Goal: Task Accomplishment & Management: Use online tool/utility

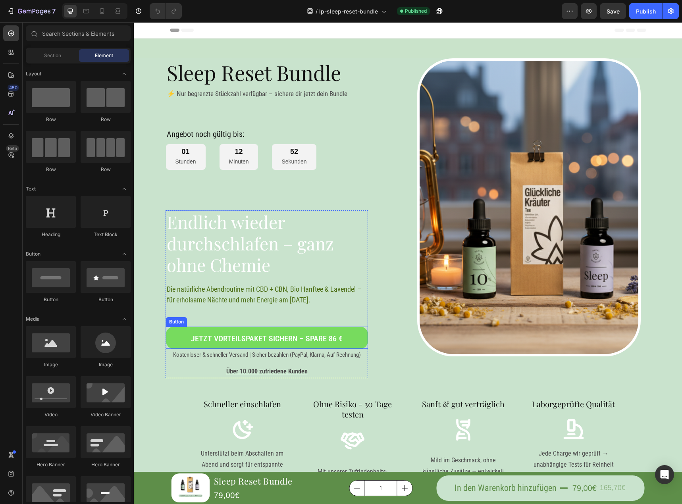
click at [357, 334] on link "Jetzt Vorteilspaket sichern – spare 86 €" at bounding box center [267, 338] width 202 height 22
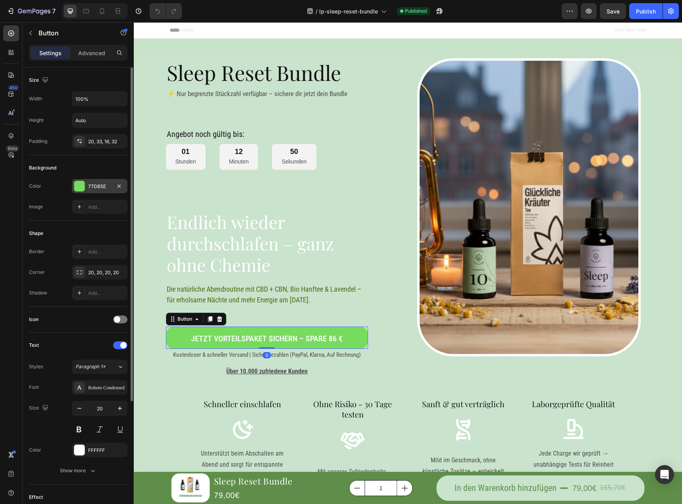
click at [104, 182] on div "77DB5E" at bounding box center [100, 186] width 56 height 14
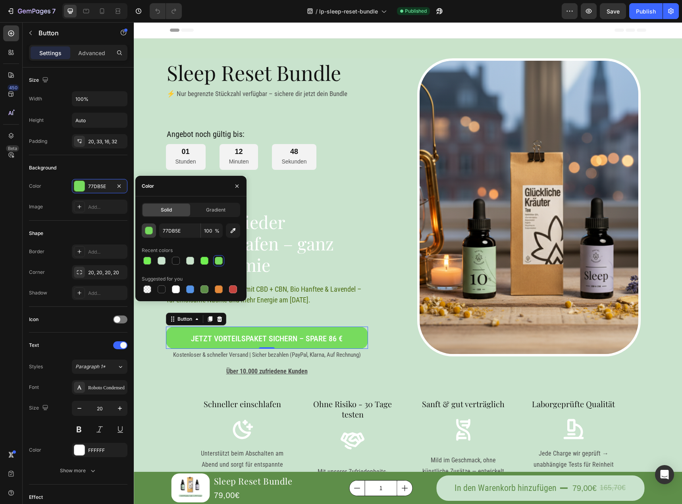
click at [150, 236] on button "button" at bounding box center [149, 231] width 14 height 14
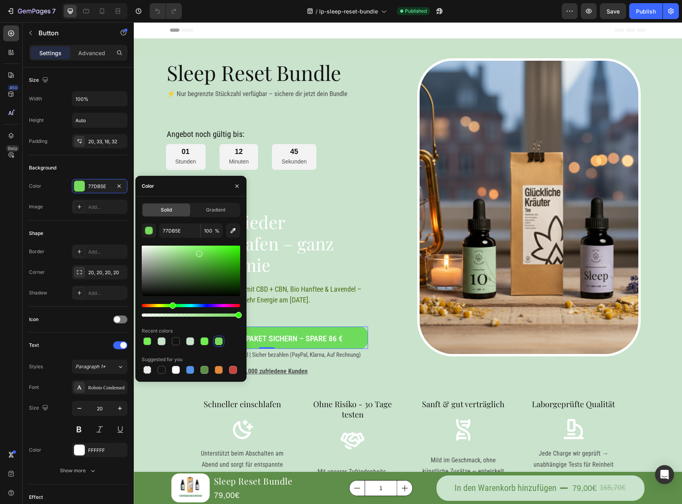
click at [173, 305] on div "Hue" at bounding box center [173, 306] width 6 height 6
click at [174, 305] on div "Hue" at bounding box center [174, 306] width 6 height 6
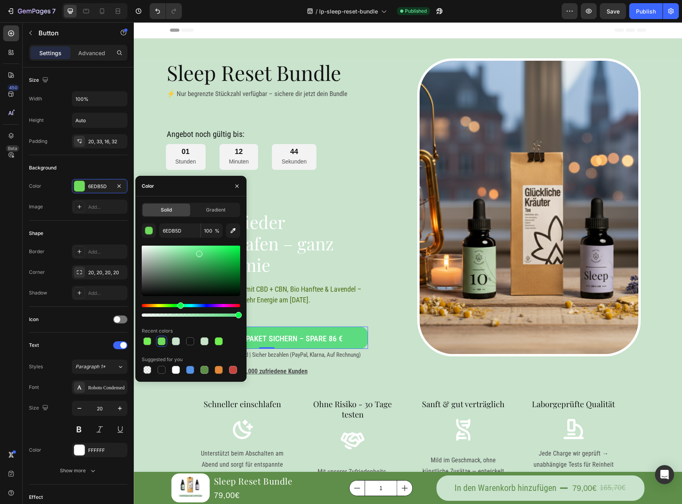
drag, startPoint x: 174, startPoint y: 305, endPoint x: 179, endPoint y: 305, distance: 5.2
click at [179, 305] on div "Hue" at bounding box center [180, 306] width 6 height 6
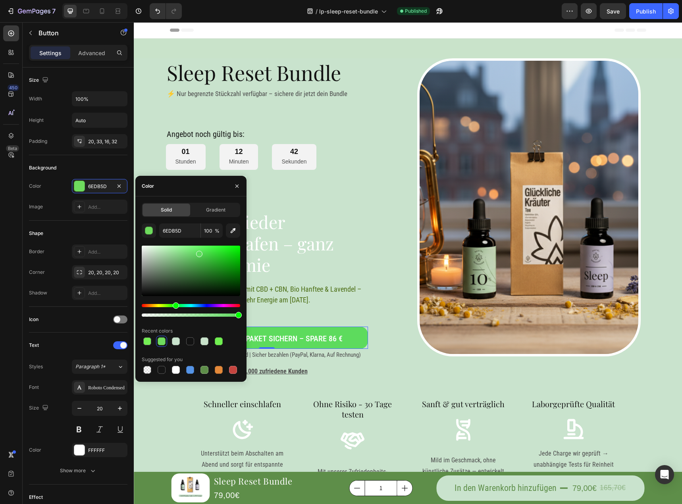
drag, startPoint x: 179, startPoint y: 305, endPoint x: 175, endPoint y: 305, distance: 4.8
click at [175, 305] on div "Hue" at bounding box center [176, 306] width 6 height 6
drag, startPoint x: 197, startPoint y: 255, endPoint x: 221, endPoint y: 245, distance: 25.8
click at [221, 245] on div at bounding box center [222, 247] width 6 height 6
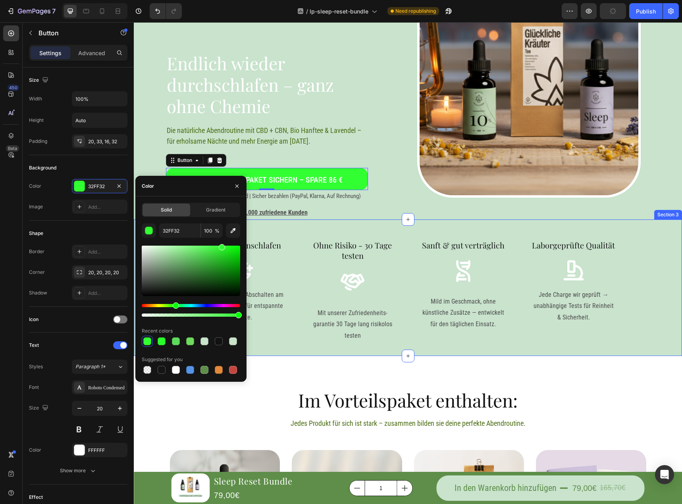
scroll to position [119, 0]
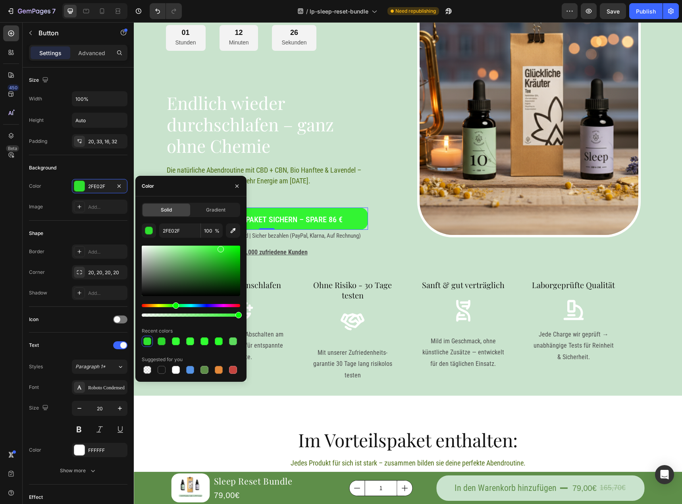
type input "33F433"
click at [220, 248] on div at bounding box center [221, 249] width 6 height 6
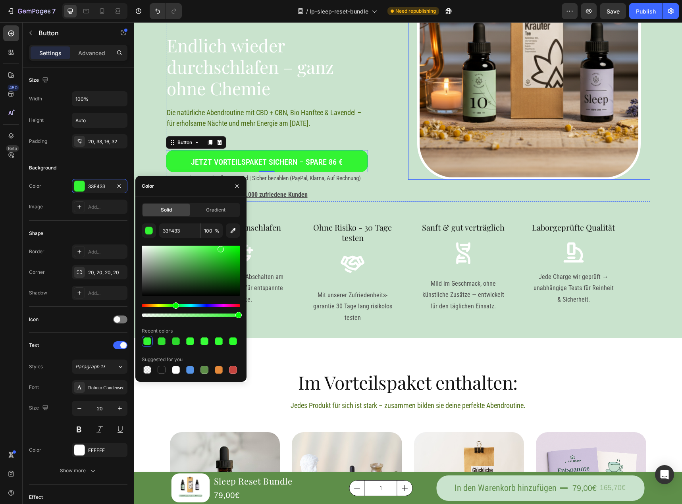
scroll to position [238, 0]
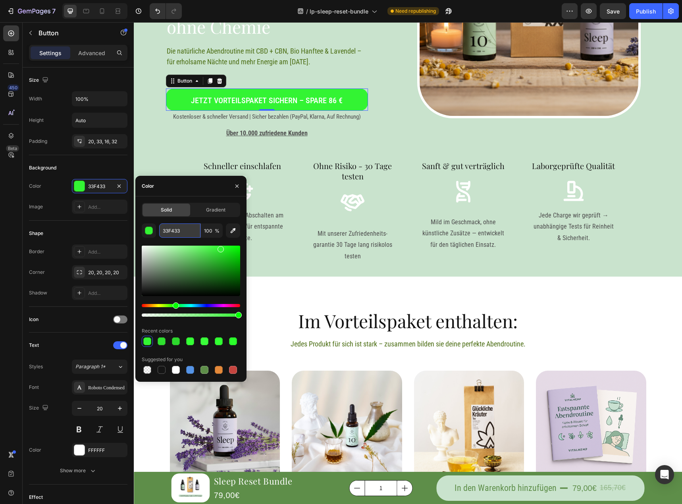
click at [186, 235] on input "33F433" at bounding box center [179, 231] width 41 height 14
drag, startPoint x: 414, startPoint y: 275, endPoint x: 440, endPoint y: 307, distance: 42.0
click at [414, 275] on div "Schneller einschlafen Heading Icon Unterstützt beim Abschalten am Abend und sor…" at bounding box center [408, 208] width 548 height 137
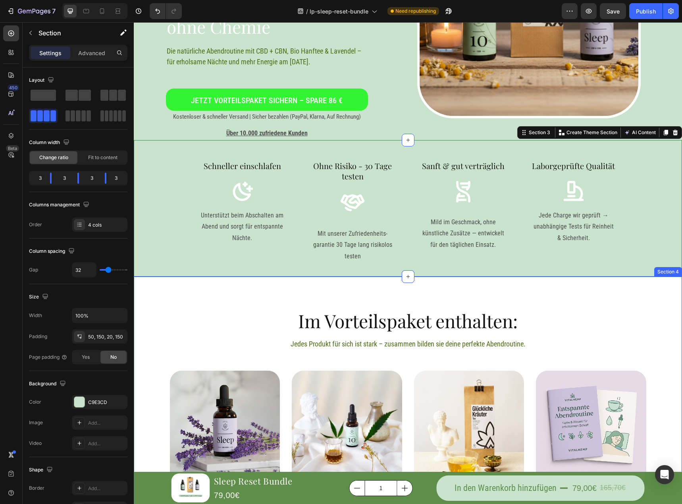
click at [441, 307] on div "Im Vorteilspaket enthalten: Heading Jedes Produkt für sich ist stark – zusammen…" at bounding box center [408, 462] width 548 height 371
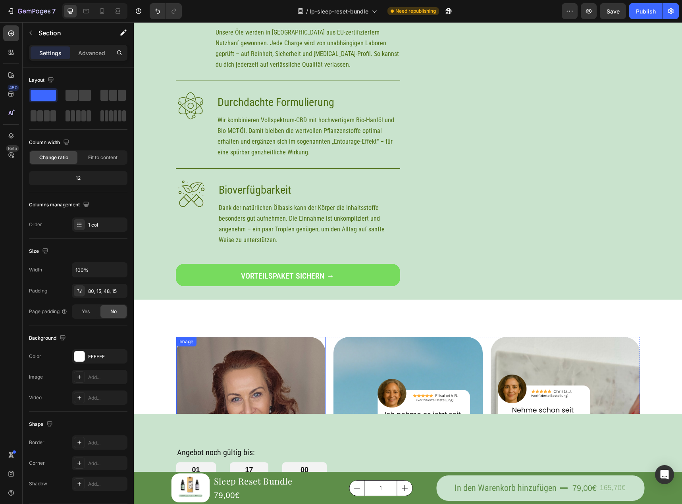
scroll to position [1628, 0]
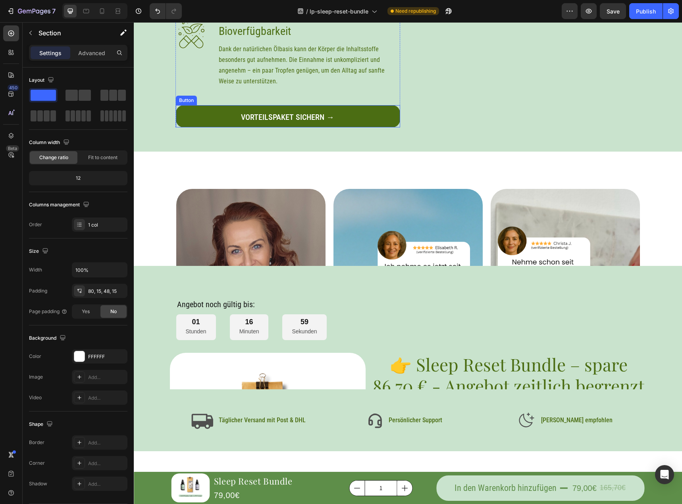
click at [367, 115] on link "Vorteilspaket sichern →" at bounding box center [288, 116] width 224 height 22
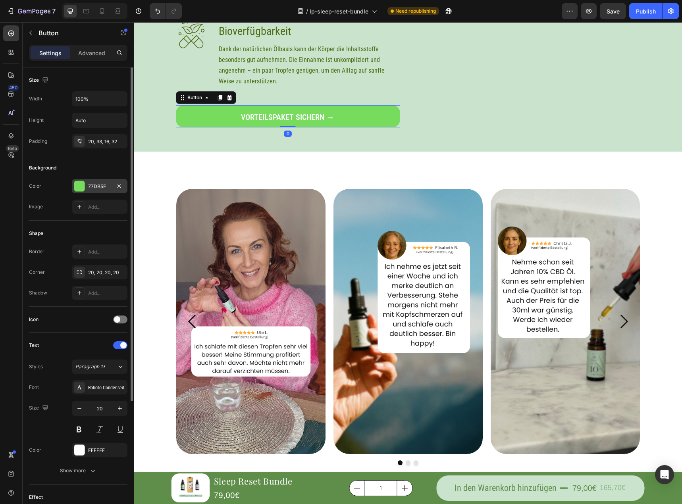
click at [97, 186] on div "77DB5E" at bounding box center [99, 186] width 23 height 7
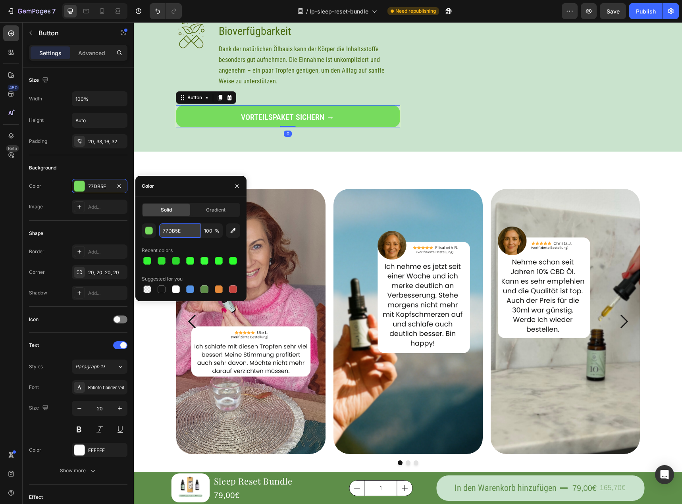
click at [184, 228] on input "77DB5E" at bounding box center [179, 231] width 41 height 14
paste input "text"
click at [514, 173] on div "Image Image Image [GEOGRAPHIC_DATA] Custom code Publish the page to see the con…" at bounding box center [408, 347] width 548 height 391
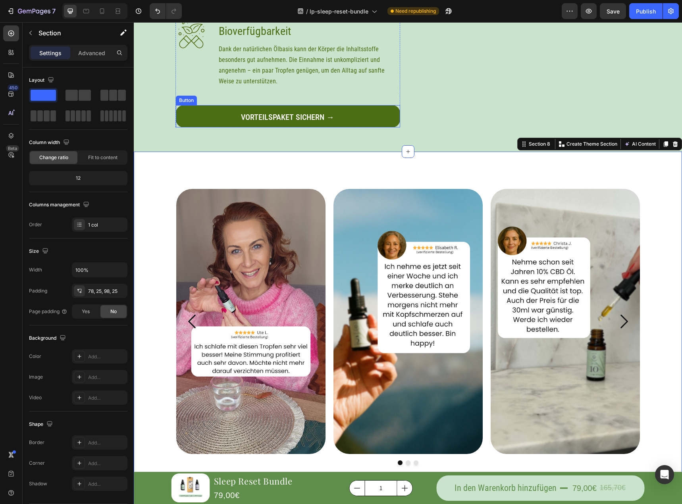
click at [357, 112] on link "Vorteilspaket sichern →" at bounding box center [288, 116] width 224 height 22
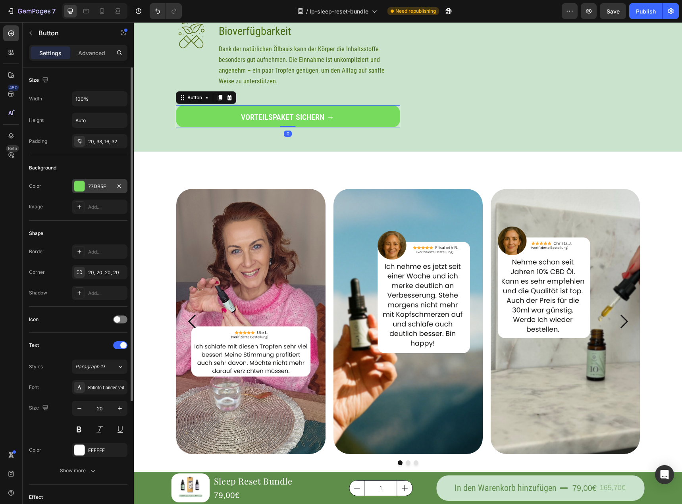
click at [100, 187] on div "77DB5E" at bounding box center [99, 186] width 23 height 7
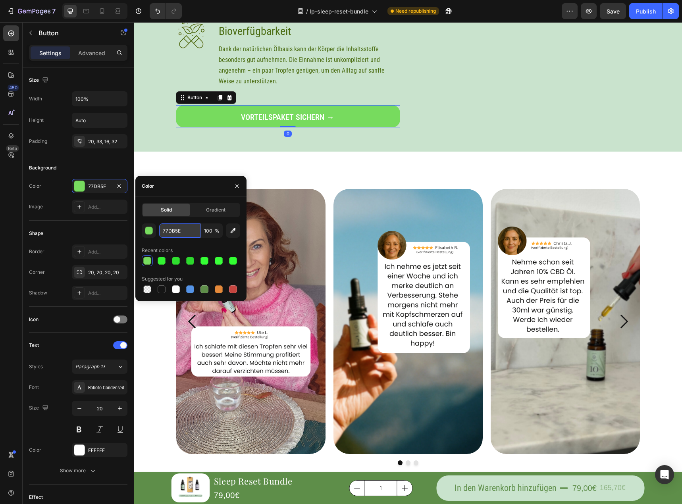
click at [177, 233] on input "77DB5E" at bounding box center [179, 231] width 41 height 14
paste input "text"
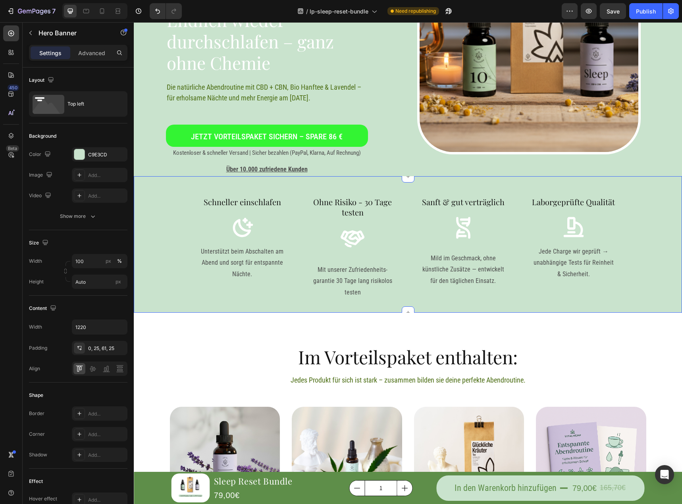
scroll to position [199, 0]
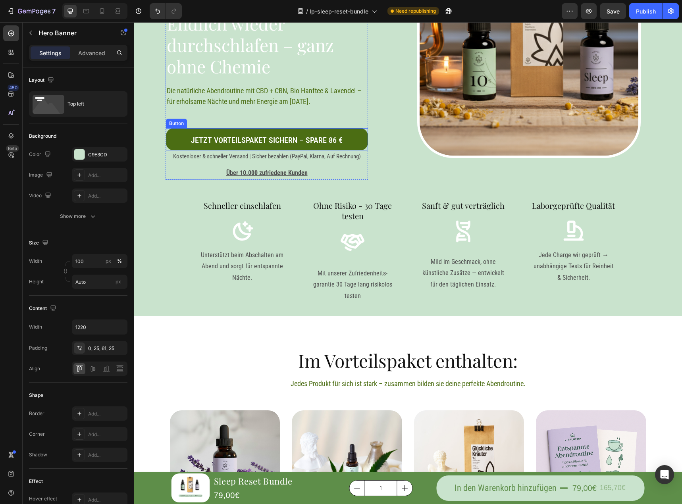
click at [346, 138] on link "Jetzt Vorteilspaket sichern – spare 86 €" at bounding box center [267, 139] width 202 height 22
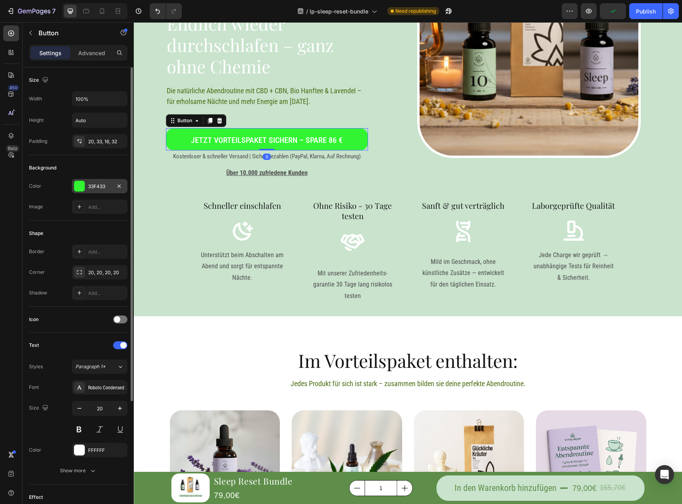
click at [87, 186] on div "33F433" at bounding box center [100, 186] width 56 height 14
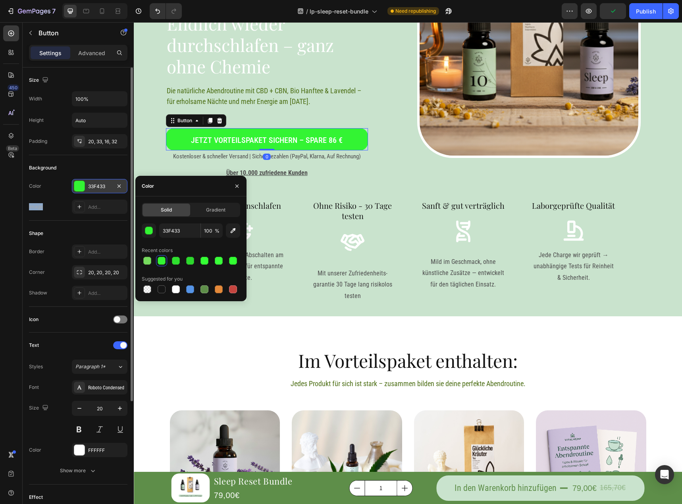
click at [87, 186] on div "33F433" at bounding box center [100, 186] width 56 height 14
click at [171, 232] on input "33F433" at bounding box center [179, 231] width 41 height 14
click at [393, 196] on div "Schneller einschlafen Heading Icon Unterstützt beim Abschalten am Abend und sor…" at bounding box center [408, 248] width 548 height 137
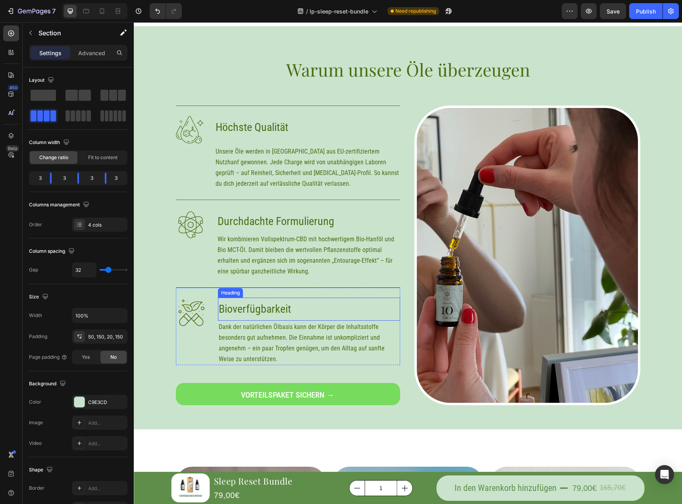
scroll to position [1509, 0]
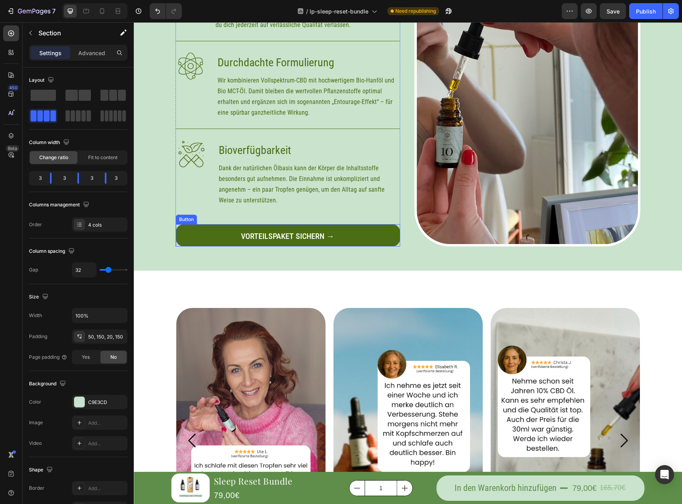
click at [372, 232] on link "Vorteilspaket sichern →" at bounding box center [288, 235] width 224 height 22
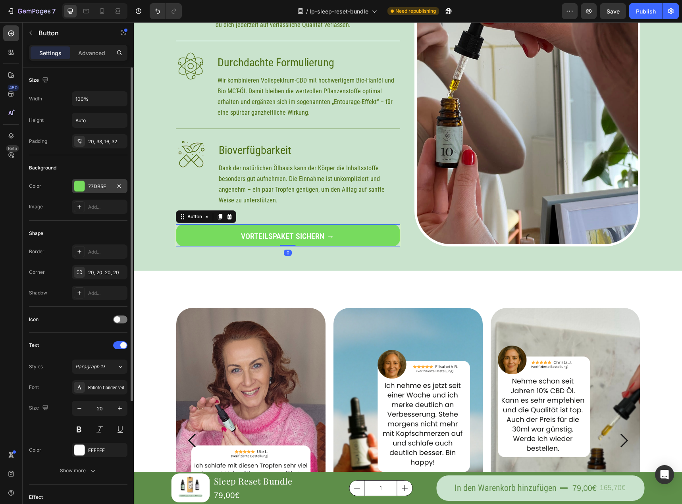
click at [105, 190] on div "77DB5E" at bounding box center [100, 186] width 56 height 14
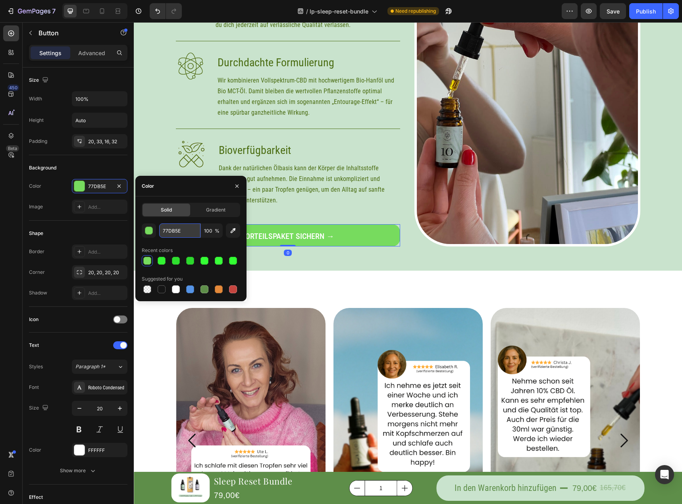
click at [176, 228] on input "77DB5E" at bounding box center [179, 231] width 41 height 14
paste input "33F433"
type input "33F433"
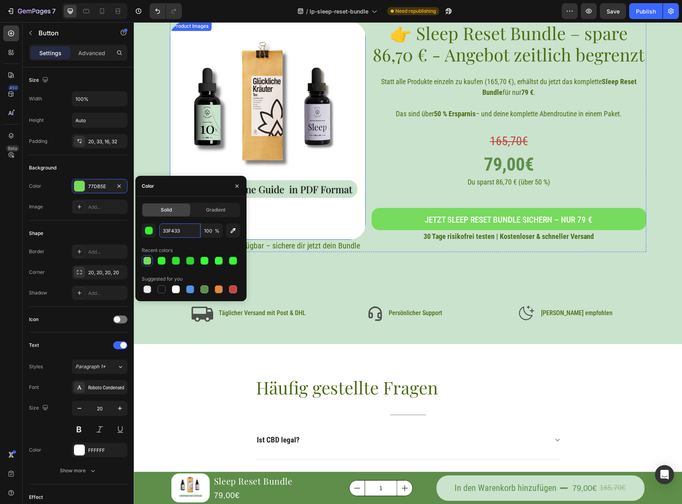
scroll to position [2263, 0]
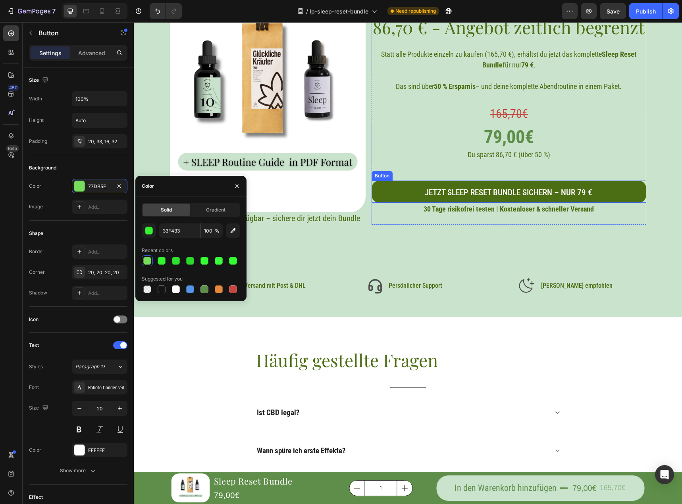
click at [385, 191] on link "Jetzt Sleep Reset Bundle sichern – nur 79 €" at bounding box center [509, 192] width 274 height 22
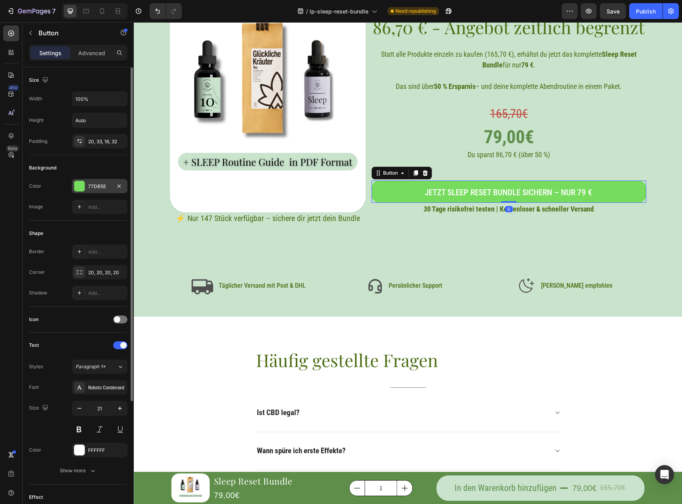
click at [101, 186] on div "77DB5E" at bounding box center [99, 186] width 23 height 7
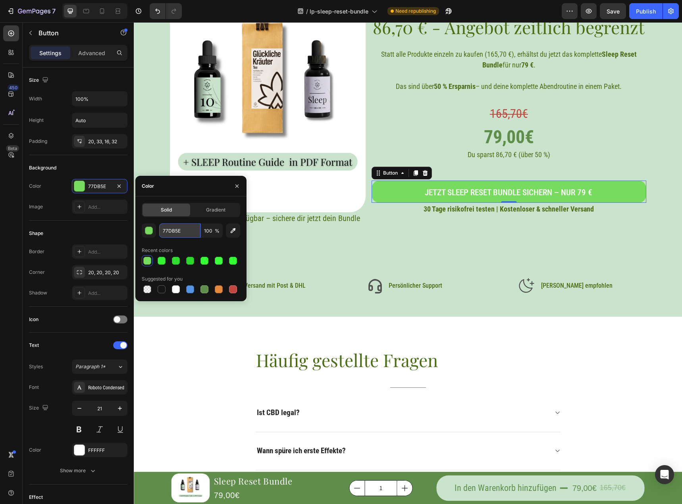
click at [178, 228] on input "77DB5E" at bounding box center [179, 231] width 41 height 14
paste input "33F433"
type input "33F433"
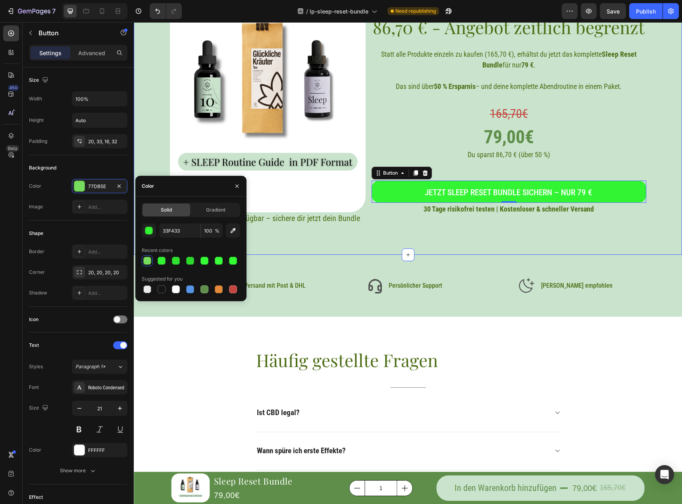
click at [645, 156] on div "Angebot noch gültig bis: Heading 01 Stunden 16 Minuten 53 Sekunden Countdown Ti…" at bounding box center [408, 78] width 529 height 291
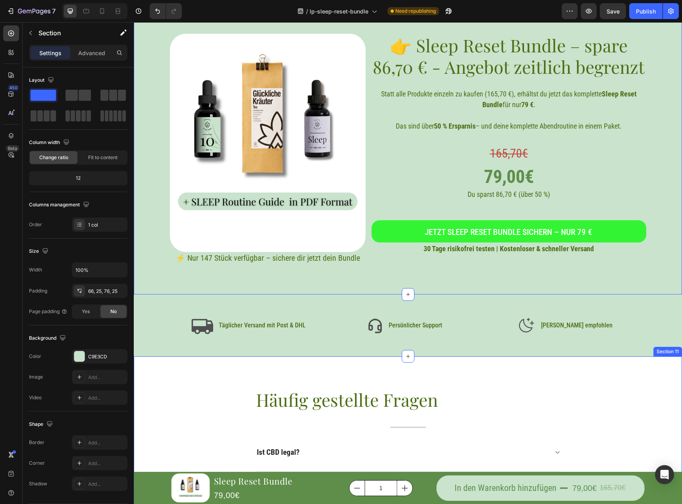
scroll to position [2184, 0]
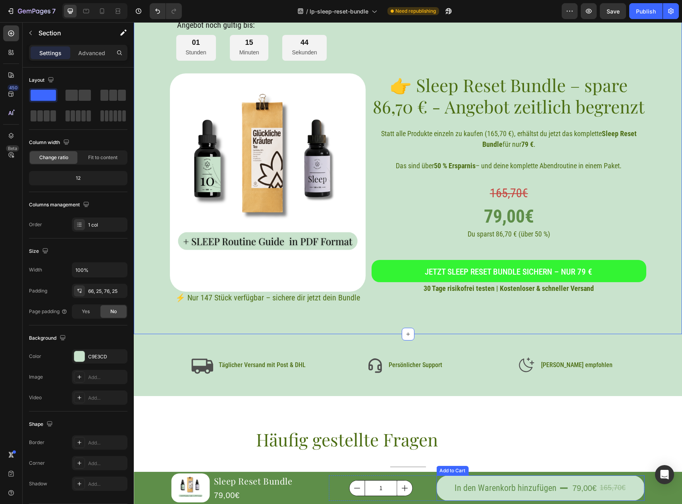
click at [560, 492] on icon "In den Warenkorb hinzufügen" at bounding box center [564, 488] width 9 height 9
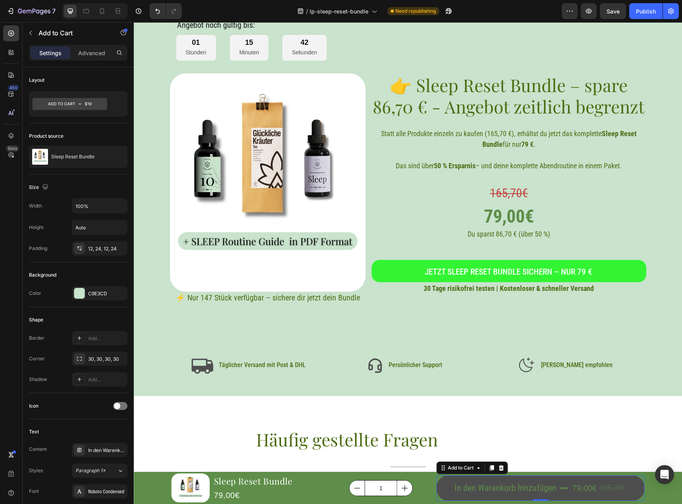
click at [442, 484] on button "In den Warenkorb hinzufügen 79,00€ 165,70€" at bounding box center [540, 488] width 208 height 25
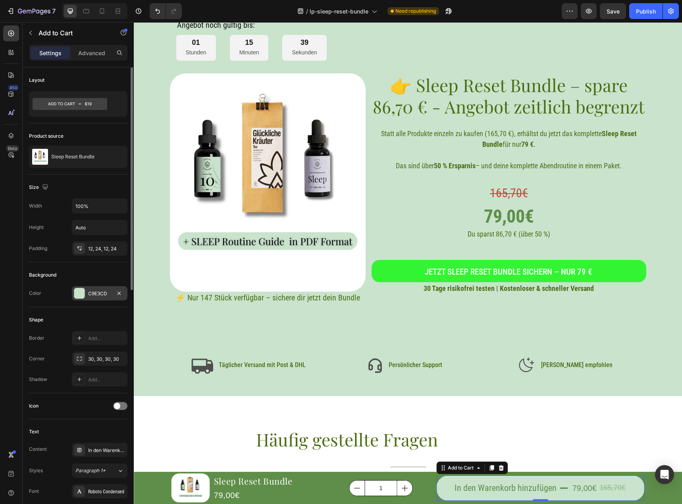
click at [109, 293] on div "C9E3CD" at bounding box center [99, 293] width 23 height 7
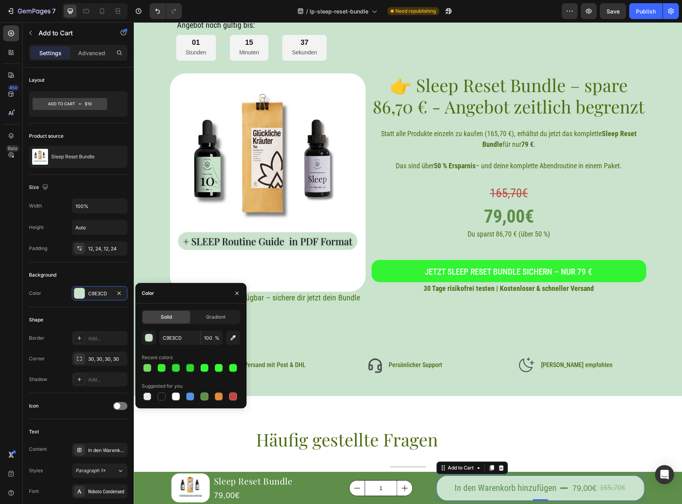
click at [176, 346] on div "C9E3CD 100 % Recent colors Suggested for you" at bounding box center [191, 366] width 98 height 71
click at [176, 336] on input "C9E3CD" at bounding box center [179, 338] width 41 height 14
paste input "33F433"
type input "33F433"
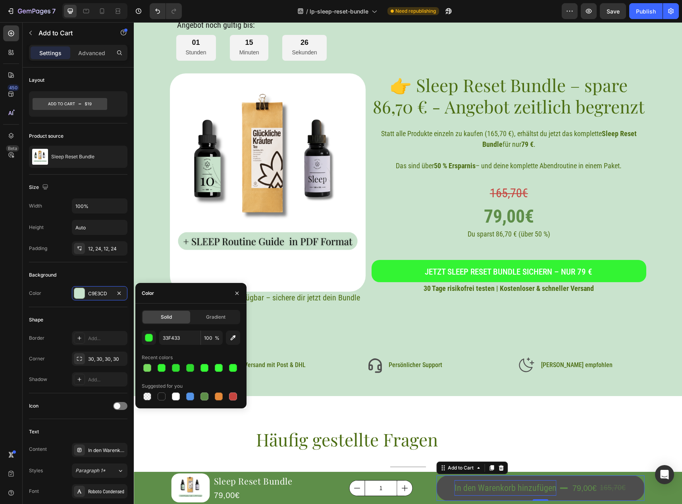
click at [470, 484] on div "In den Warenkorb hinzufügen" at bounding box center [506, 488] width 102 height 16
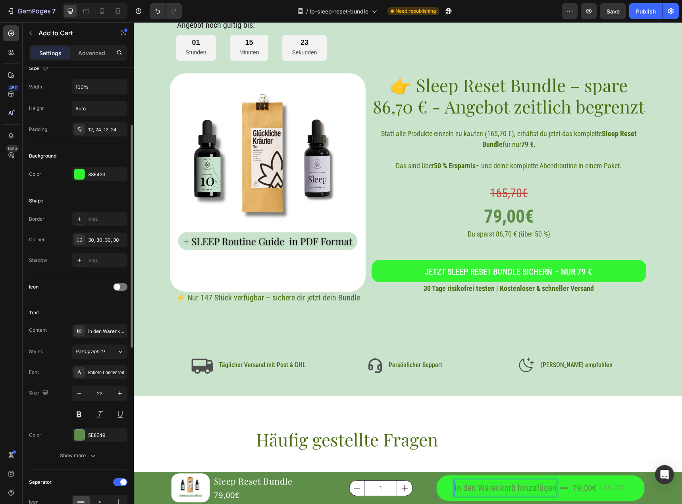
scroll to position [199, 0]
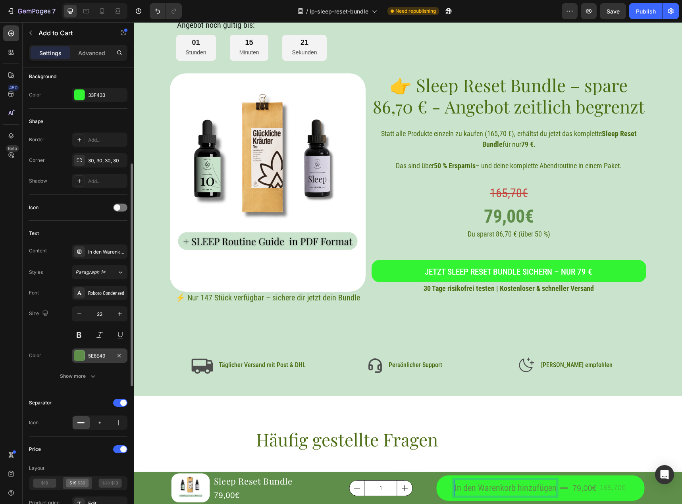
click at [100, 357] on div "5E8E49" at bounding box center [99, 356] width 23 height 7
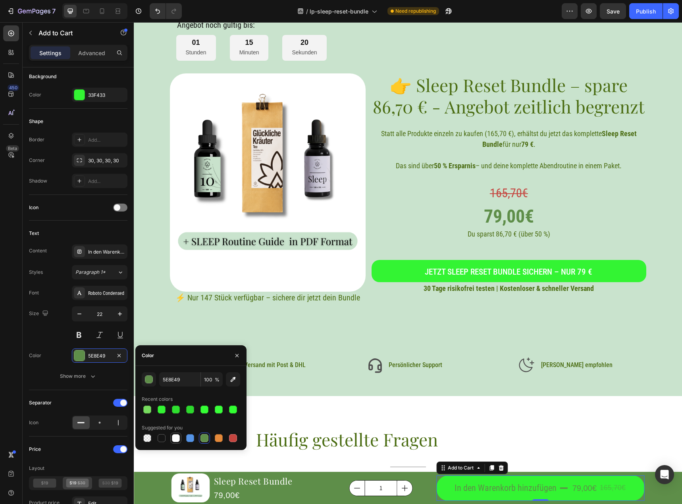
click at [178, 442] on div at bounding box center [176, 438] width 8 height 8
type input "FFFFFF"
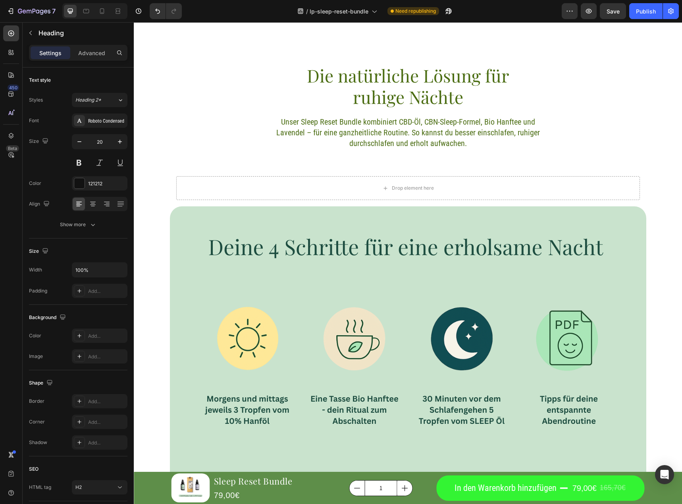
scroll to position [118, 0]
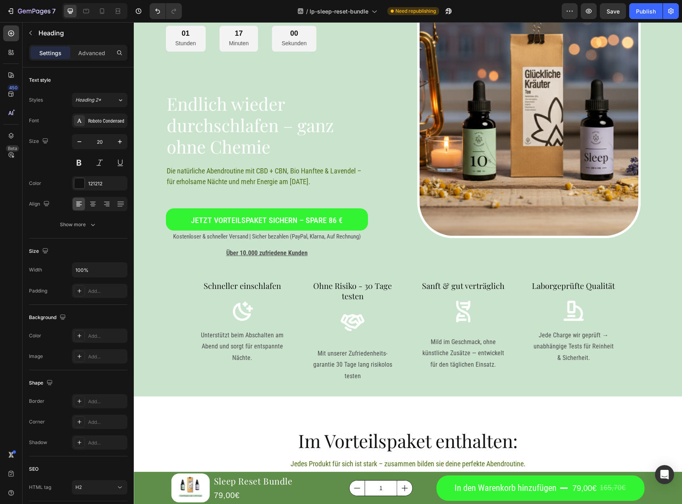
drag, startPoint x: 608, startPoint y: 147, endPoint x: 611, endPoint y: 72, distance: 74.7
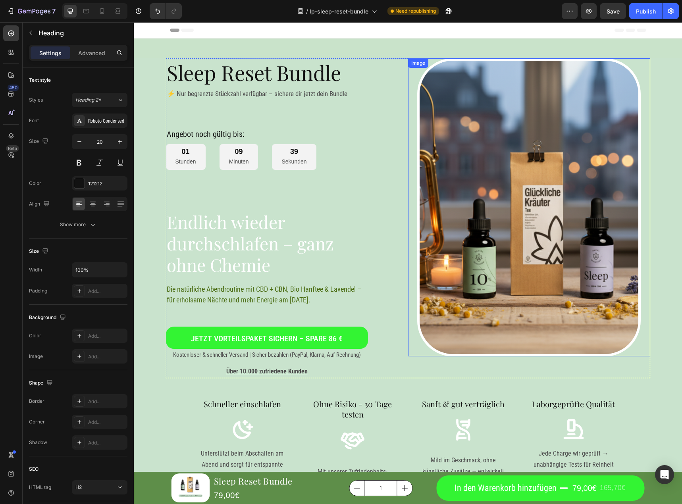
click at [538, 200] on img at bounding box center [529, 207] width 224 height 298
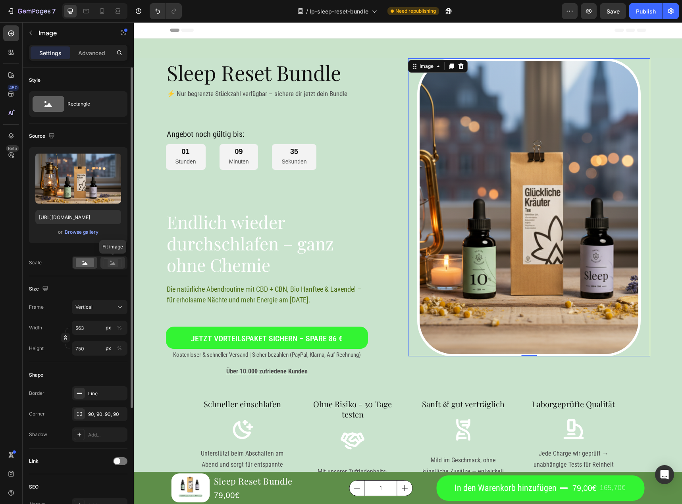
click at [111, 266] on rect at bounding box center [113, 263] width 10 height 8
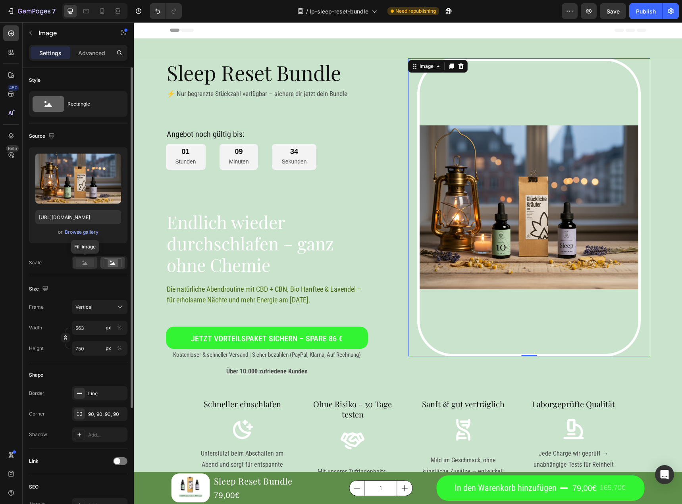
click at [79, 264] on rect at bounding box center [85, 263] width 18 height 9
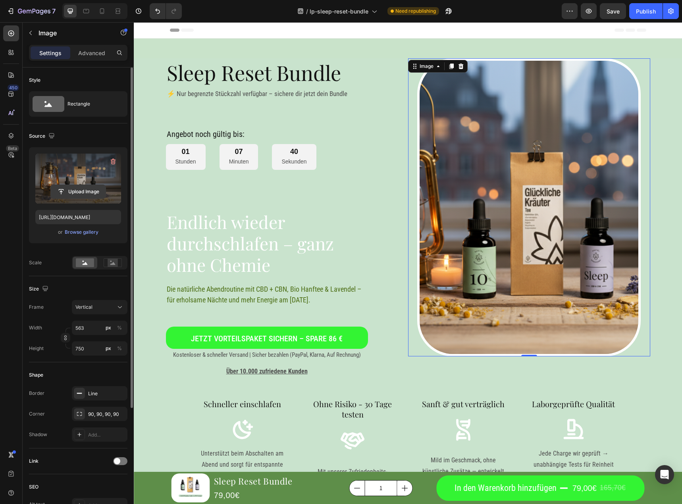
click at [80, 186] on input "file" at bounding box center [78, 192] width 55 height 14
type input "[URL][DOMAIN_NAME]"
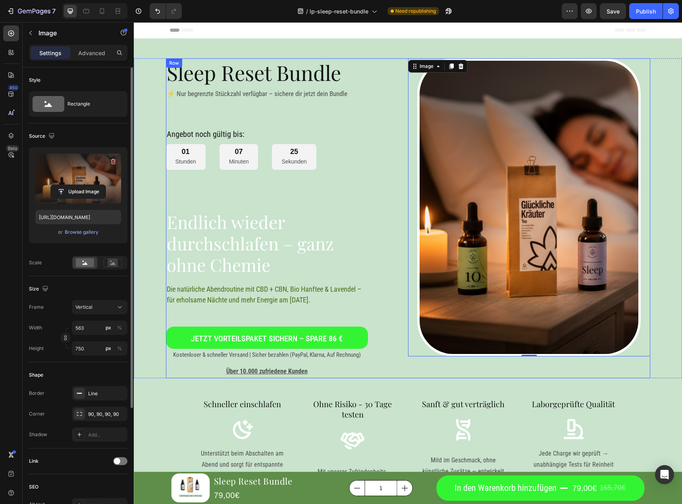
click at [373, 167] on div "01 Stunden 07 Minuten 25 Sekunden" at bounding box center [287, 157] width 242 height 26
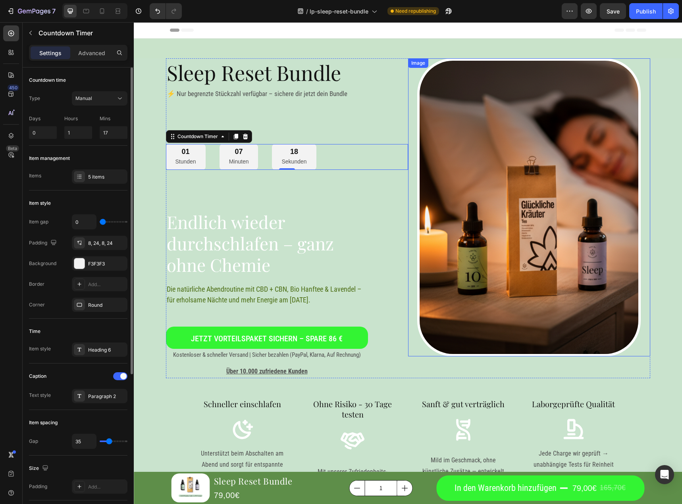
click at [482, 160] on img at bounding box center [529, 207] width 224 height 298
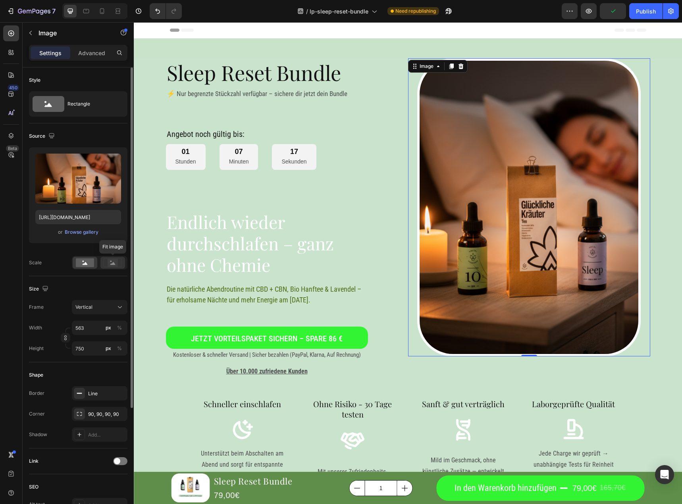
click at [115, 261] on rect at bounding box center [113, 263] width 10 height 8
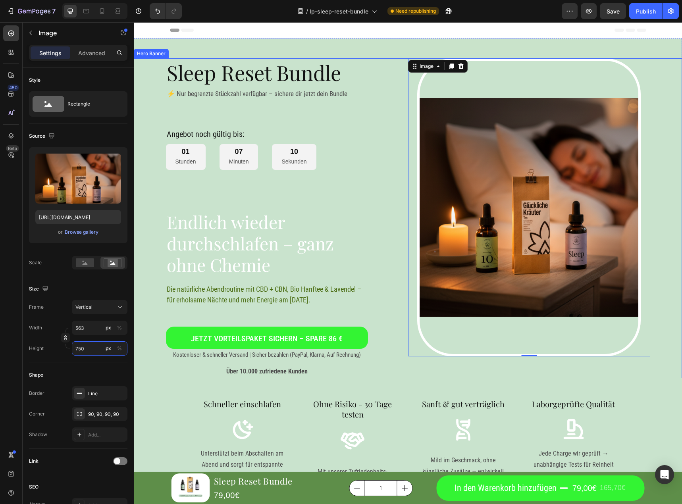
type input "5"
type input "7"
type input "53"
type input "70"
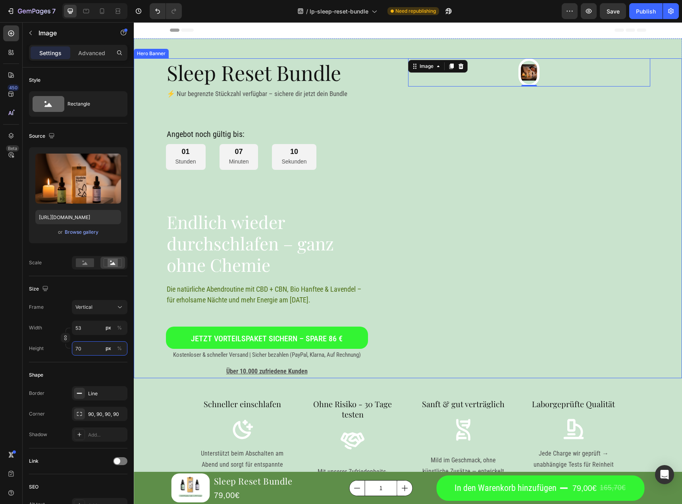
type input "525"
type input "700"
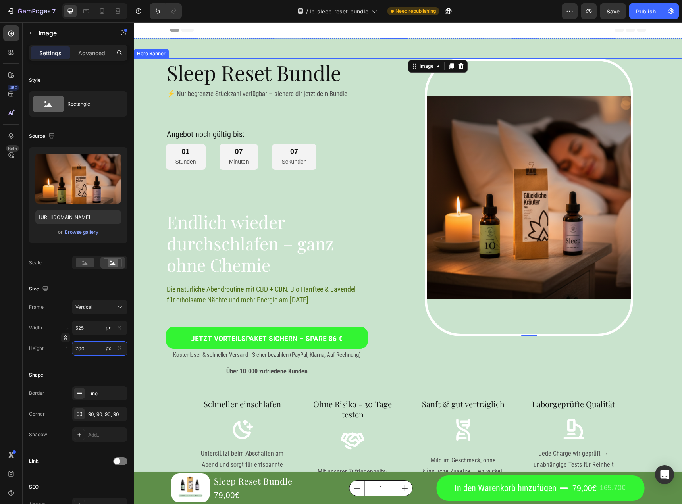
type input "53"
type input "70"
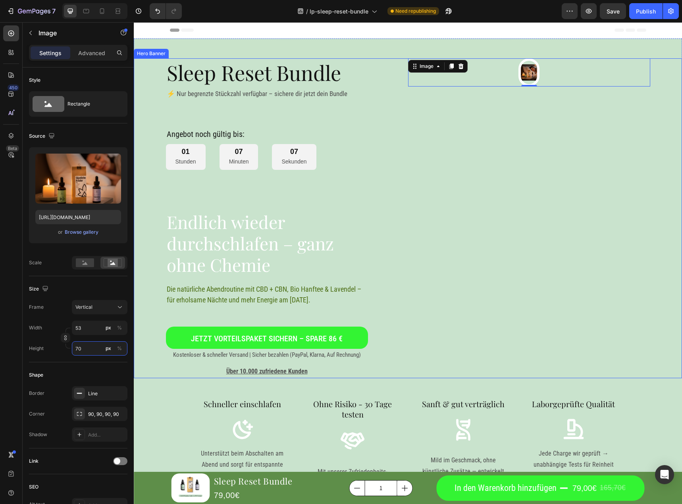
type input "5"
type input "7"
type input "70"
type input "5"
type input "7"
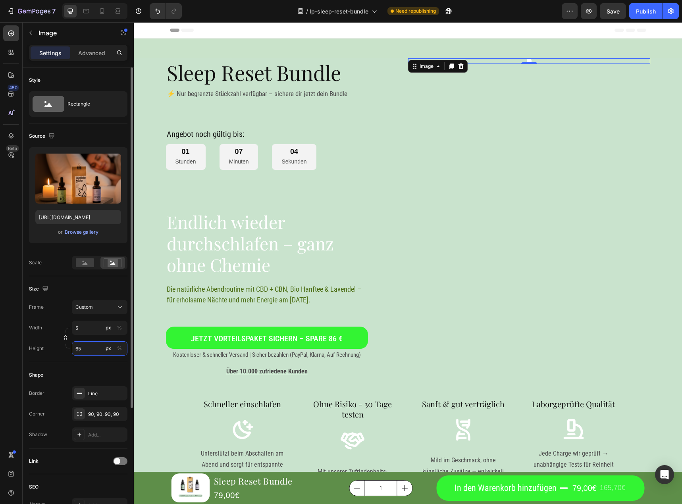
type input "7"
type input "53"
type input "70"
type input "5"
type input "7"
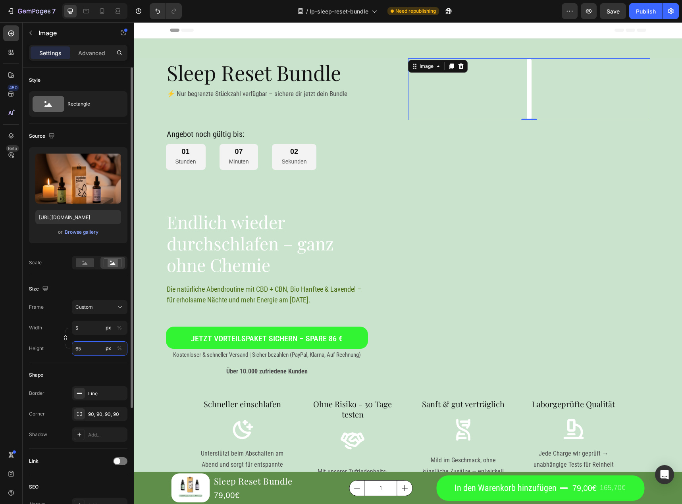
type input "7"
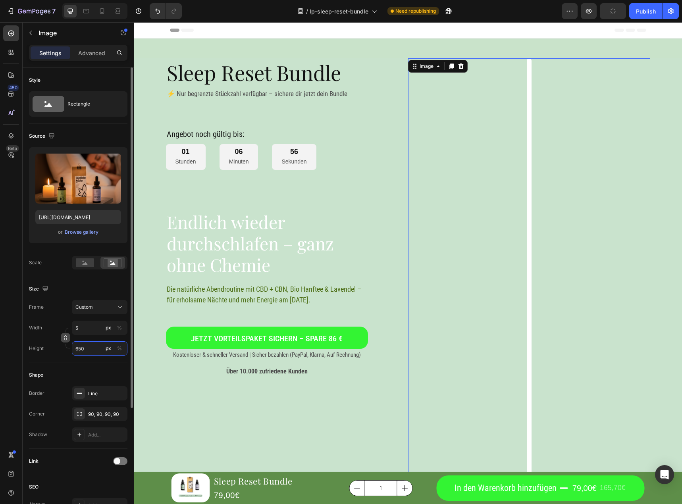
type input "650"
click at [67, 337] on icon "button" at bounding box center [66, 338] width 6 height 6
click at [95, 346] on input "650" at bounding box center [100, 348] width 56 height 14
type input "0"
type input "6"
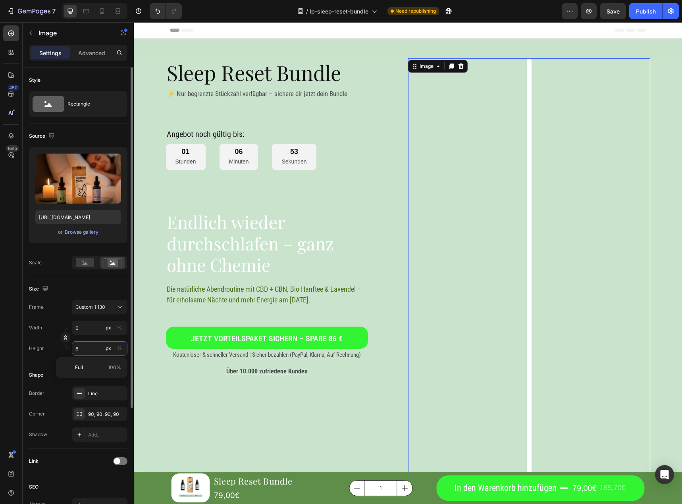
type input "1"
click at [66, 337] on icon "button" at bounding box center [66, 338] width 6 height 6
type input "65"
click at [66, 339] on icon "button" at bounding box center [66, 338] width 6 height 6
click at [85, 337] on div "Width 1 px % Height 65 px %" at bounding box center [78, 338] width 98 height 35
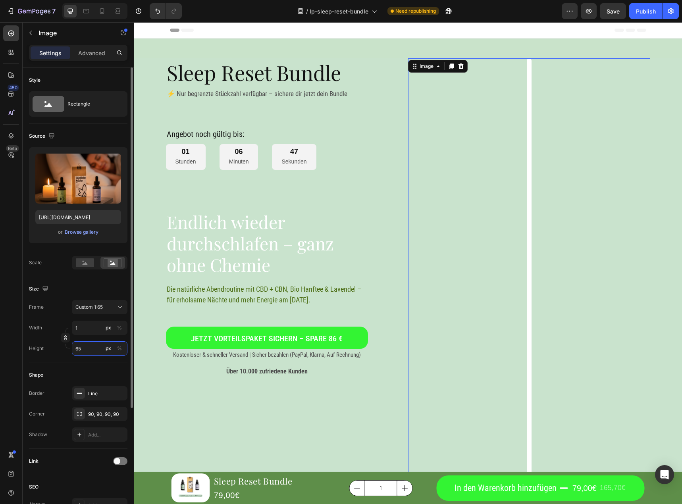
click at [89, 347] on input "65" at bounding box center [100, 348] width 56 height 14
type input "10"
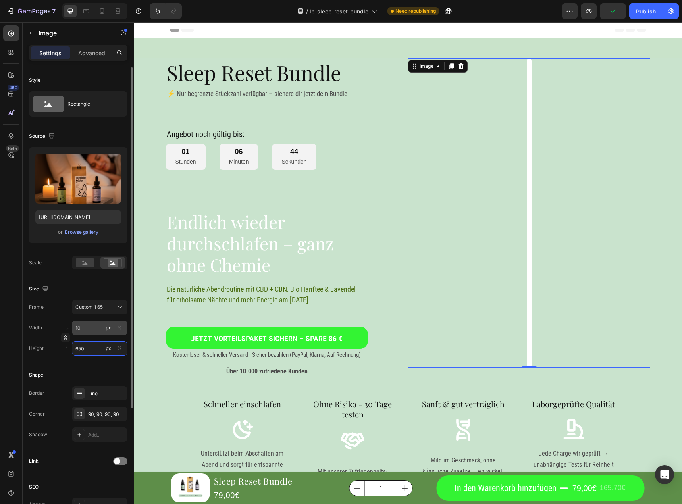
type input "650"
type input "100"
type input "6500"
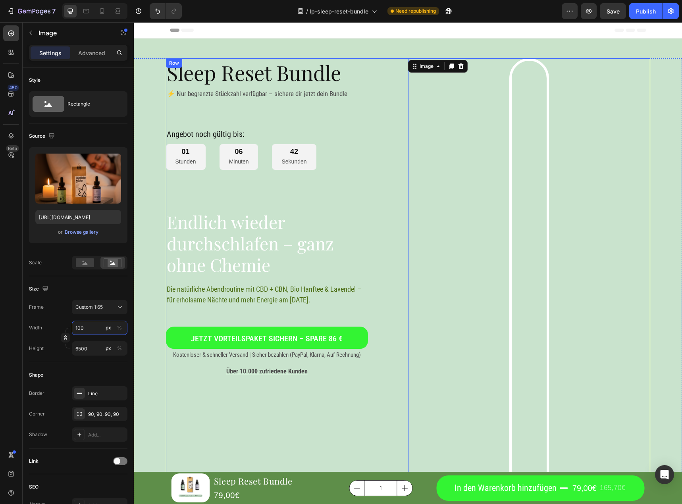
type input "1000"
type input "65000"
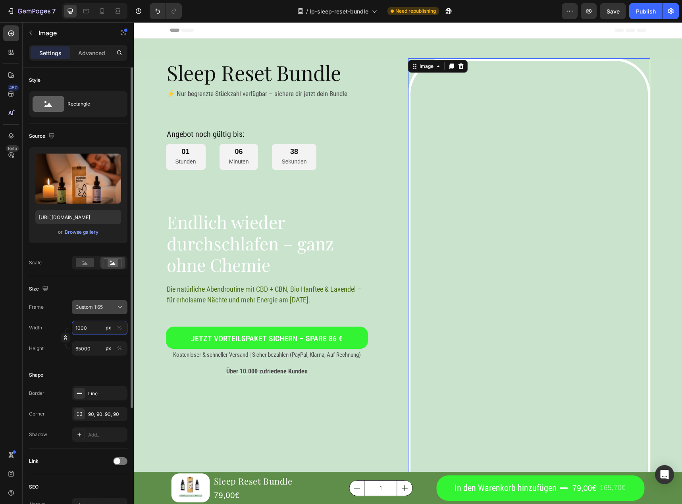
type input "1000"
click at [102, 311] on div "Custom 1:65" at bounding box center [99, 307] width 48 height 8
click at [104, 373] on div "Original" at bounding box center [98, 371] width 46 height 7
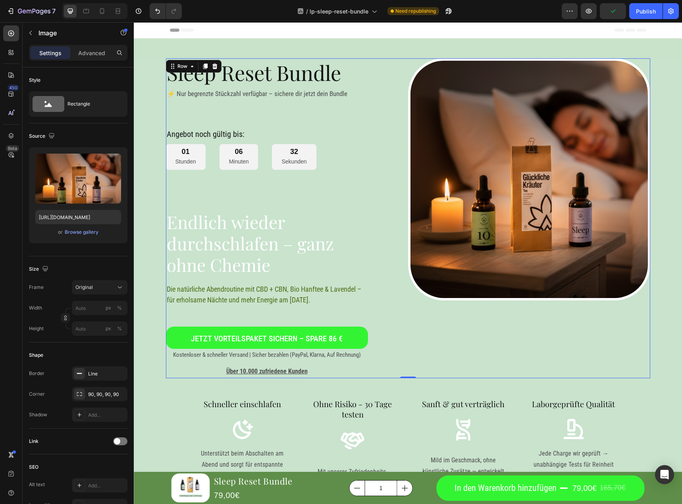
click at [481, 353] on div "Image" at bounding box center [529, 218] width 242 height 320
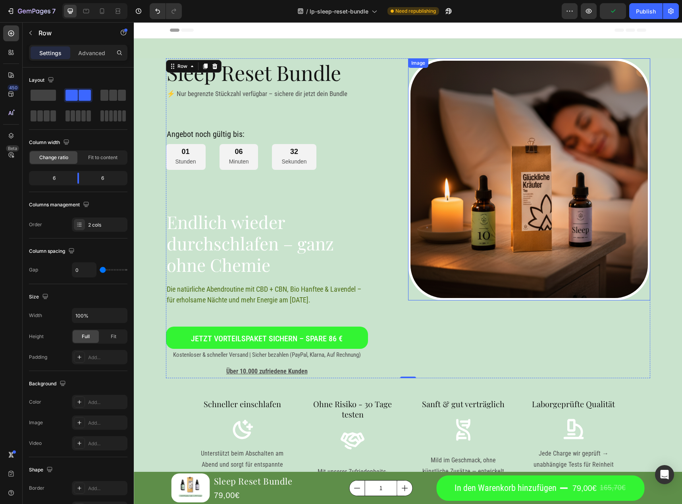
click at [504, 251] on img at bounding box center [529, 179] width 242 height 242
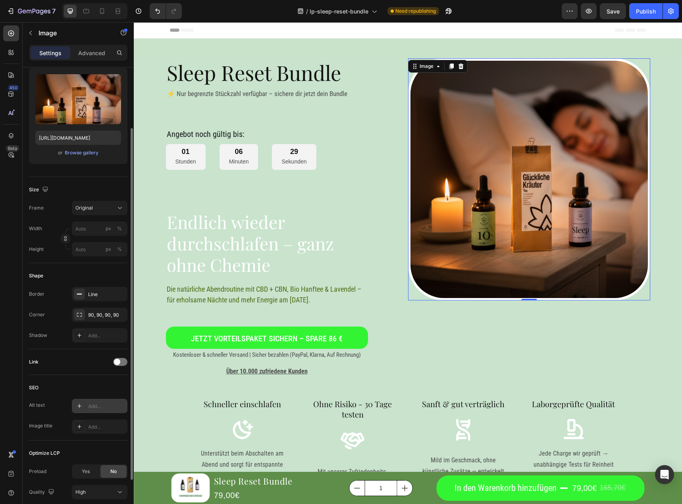
scroll to position [140, 0]
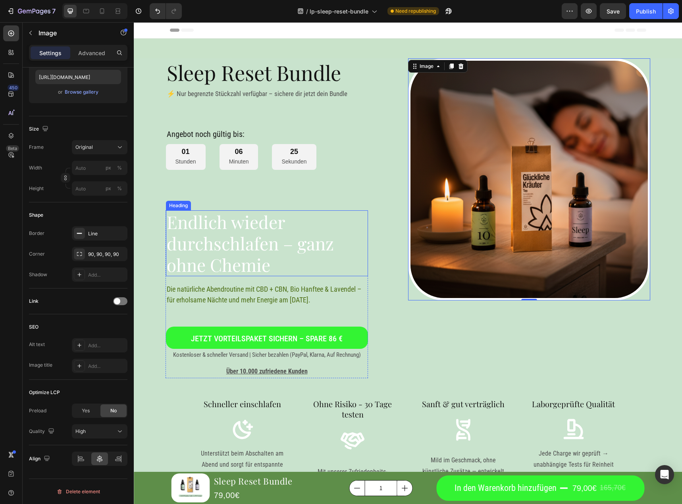
click at [226, 229] on h1 "Endlich wieder durchschlafen – ganz ohne Chemie" at bounding box center [267, 243] width 202 height 66
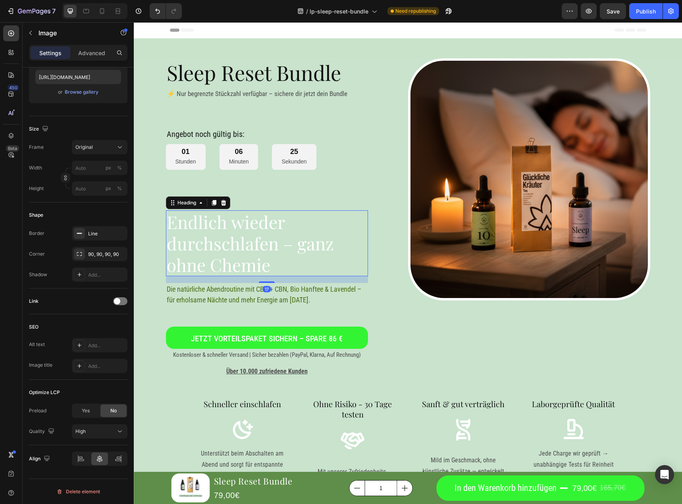
scroll to position [0, 0]
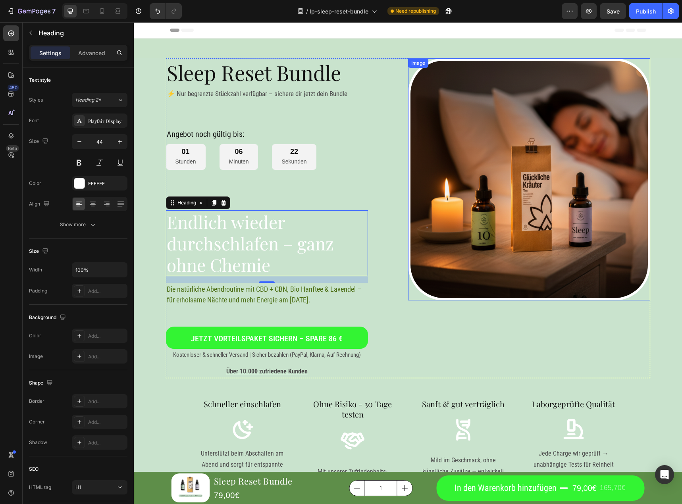
click at [507, 239] on img at bounding box center [529, 179] width 242 height 242
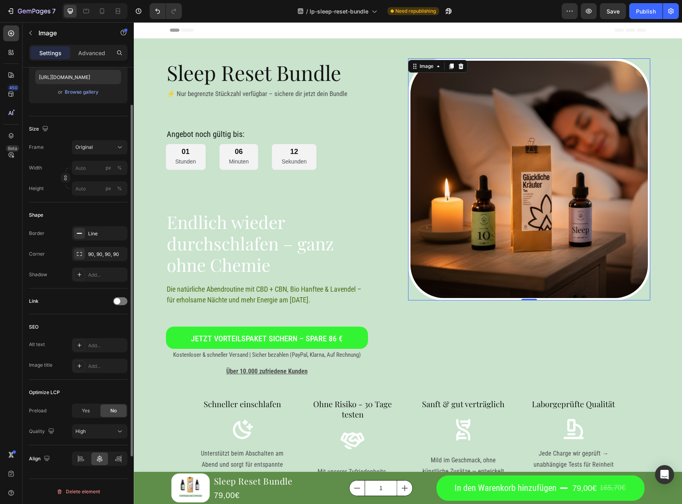
scroll to position [100, 0]
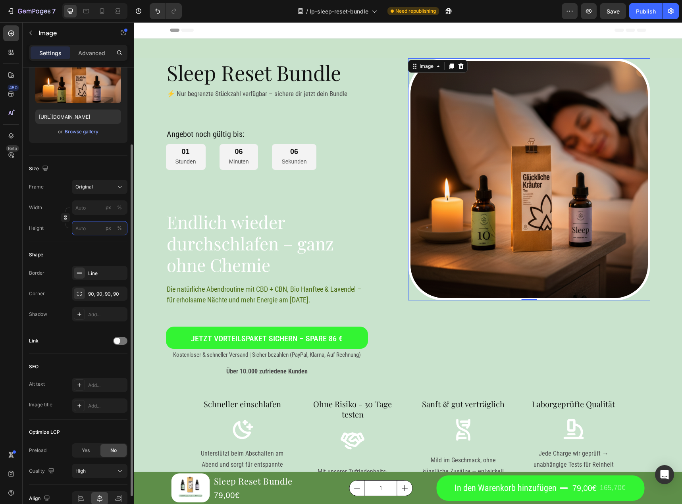
click at [83, 227] on input "px %" at bounding box center [100, 228] width 56 height 14
click at [108, 229] on div "px" at bounding box center [109, 228] width 6 height 7
click at [97, 228] on input "px %" at bounding box center [100, 228] width 56 height 14
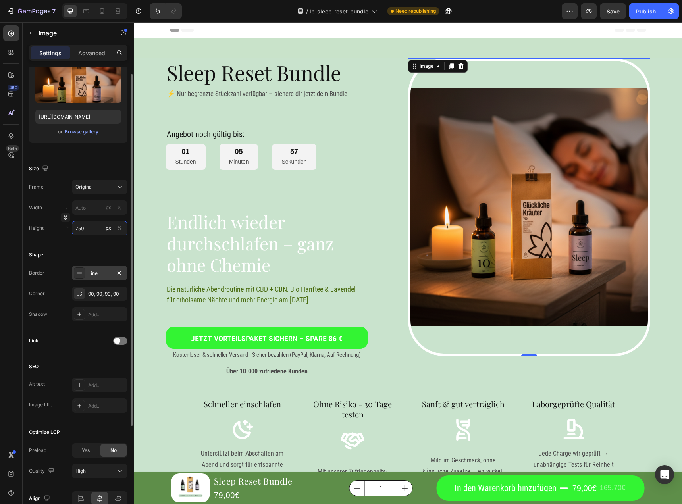
scroll to position [61, 0]
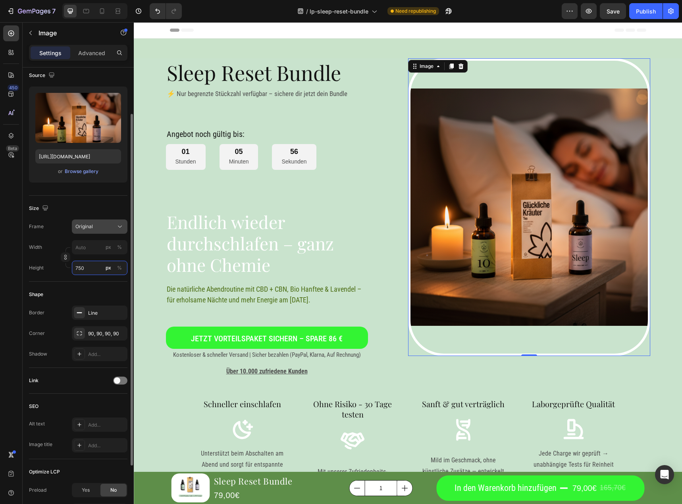
type input "750"
click at [101, 230] on div "Original" at bounding box center [94, 226] width 39 height 7
click at [94, 304] on div "Custom 1:65" at bounding box center [98, 305] width 46 height 7
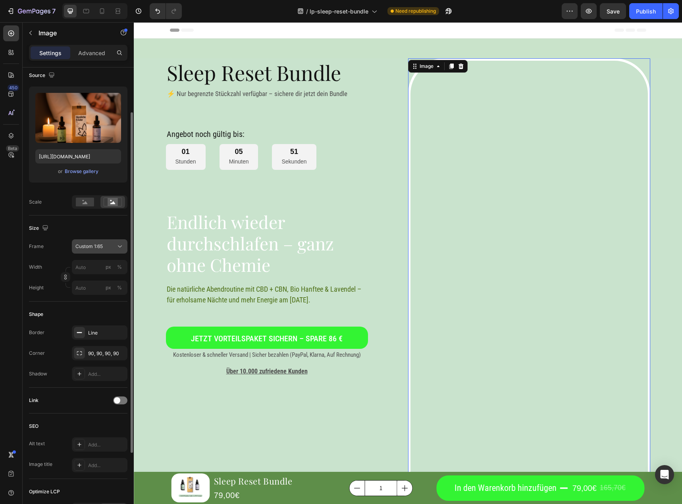
click at [108, 239] on button "Custom 1:65" at bounding box center [100, 246] width 56 height 14
drag, startPoint x: 93, startPoint y: 325, endPoint x: 93, endPoint y: 321, distance: 4.4
click at [93, 325] on div "Custom 1:65" at bounding box center [98, 325] width 46 height 7
click at [89, 207] on div at bounding box center [85, 202] width 25 height 12
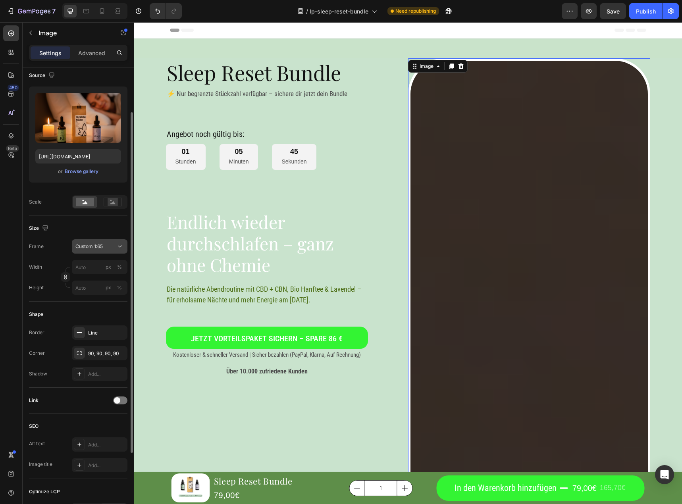
click at [97, 248] on span "Custom 1:65" at bounding box center [88, 246] width 27 height 7
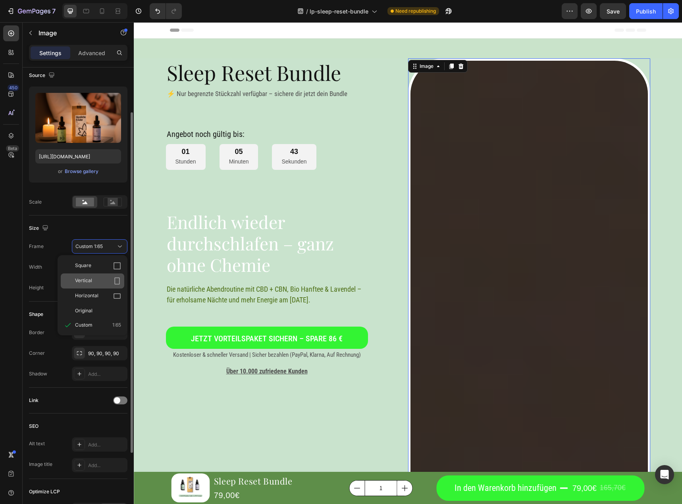
click at [89, 281] on span "Vertical" at bounding box center [83, 281] width 17 height 8
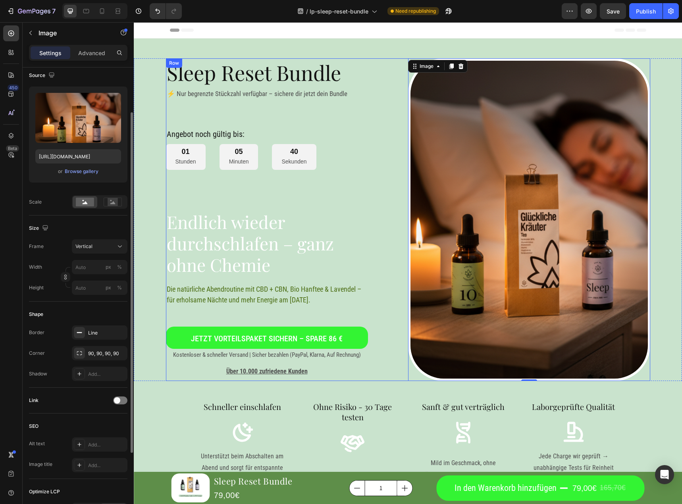
click at [351, 191] on div "Sleep Reset Bundle Heading ⚡ Nur begrenzte Stückzahl verfügbar – sichere dir je…" at bounding box center [287, 219] width 242 height 323
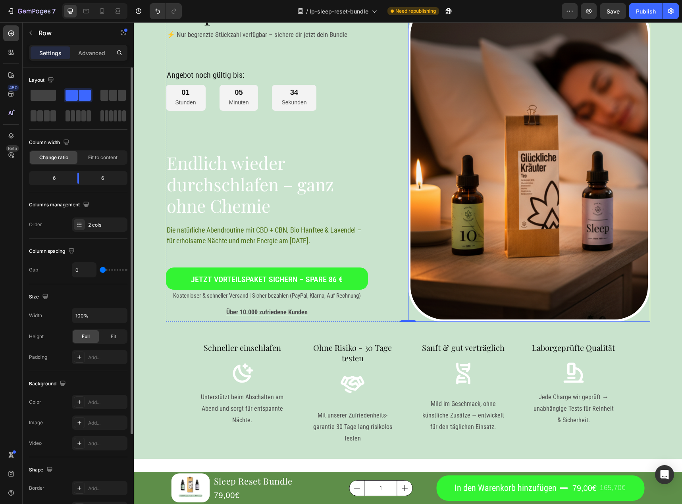
scroll to position [0, 0]
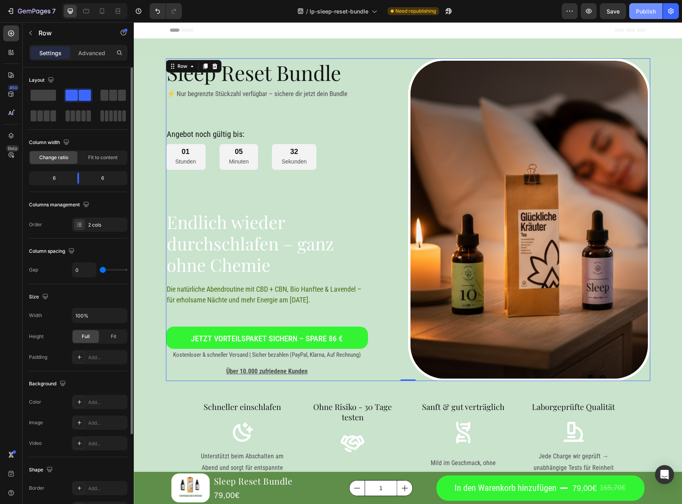
click at [646, 14] on div "Publish" at bounding box center [646, 11] width 20 height 8
click at [214, 156] on div "01 Stunden 05 Minuten 28 Sekunden" at bounding box center [241, 157] width 150 height 26
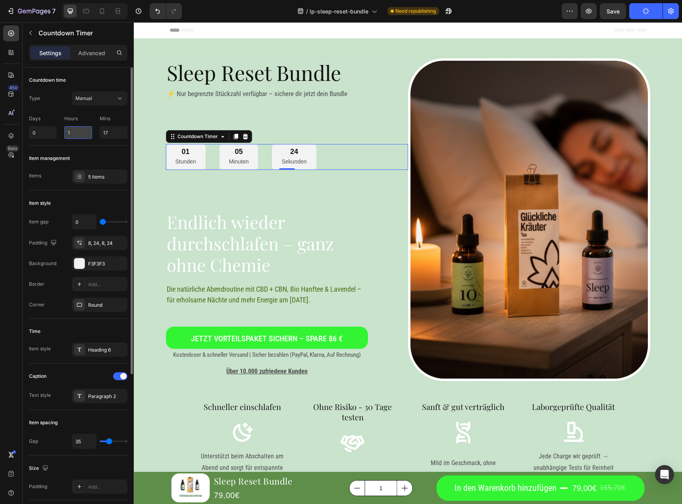
click at [68, 131] on input "1" at bounding box center [78, 132] width 28 height 13
type input "0"
click at [105, 133] on input "17" at bounding box center [114, 132] width 28 height 13
drag, startPoint x: 109, startPoint y: 134, endPoint x: 101, endPoint y: 134, distance: 7.9
click at [101, 134] on input "17" at bounding box center [114, 132] width 28 height 13
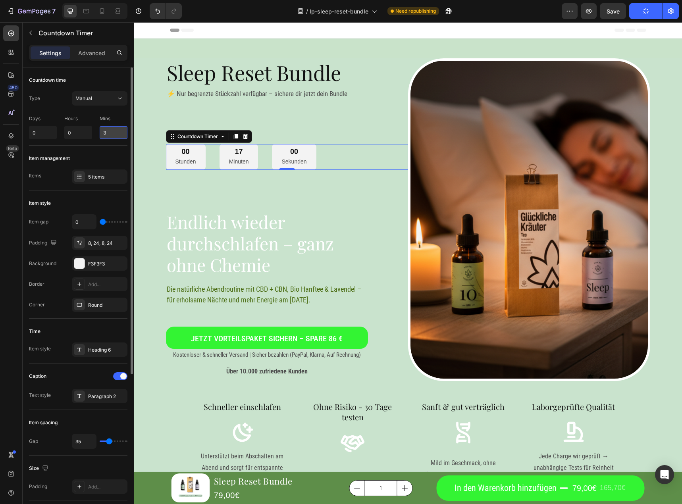
type input "36"
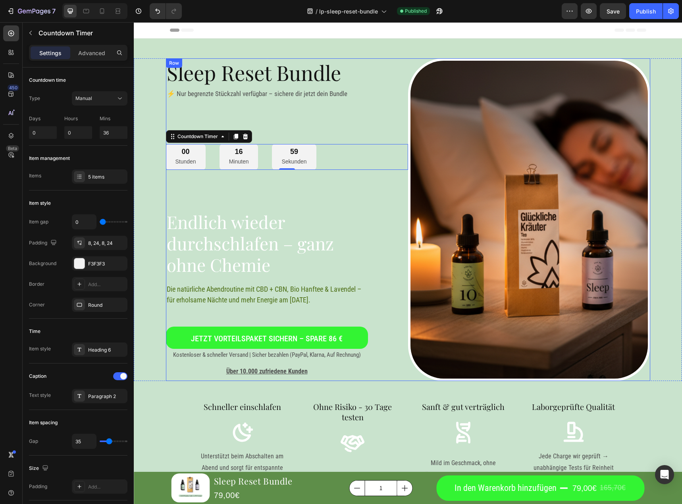
click at [179, 191] on div "Sleep Reset Bundle Heading ⚡ Nur begrenzte Stückzahl verfügbar – sichere dir je…" at bounding box center [287, 219] width 242 height 323
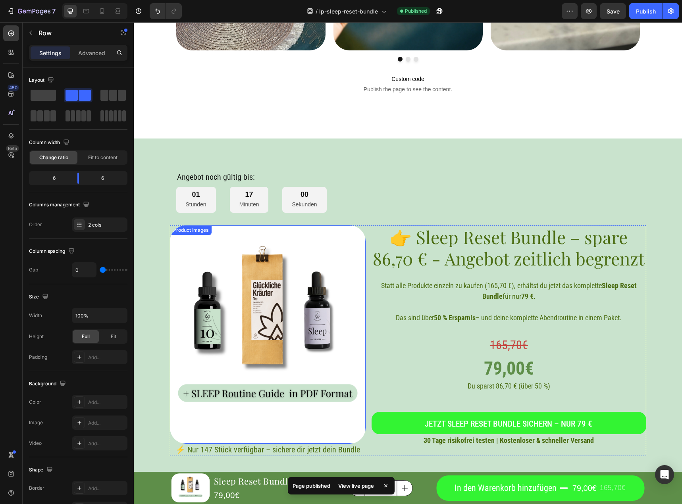
scroll to position [2105, 0]
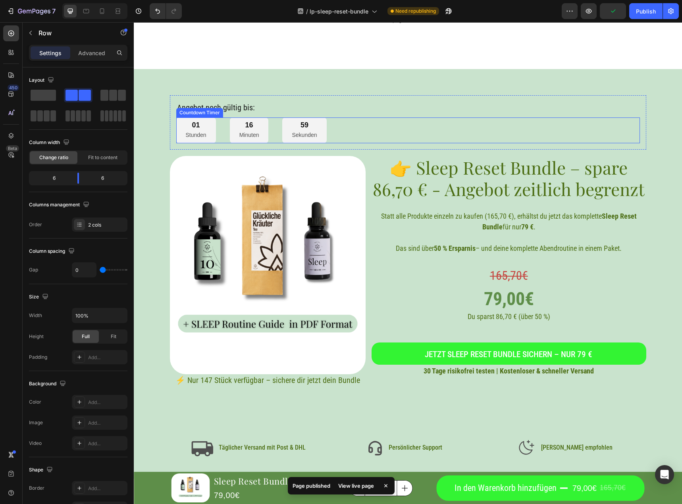
click at [195, 133] on p "Stunden" at bounding box center [196, 135] width 21 height 10
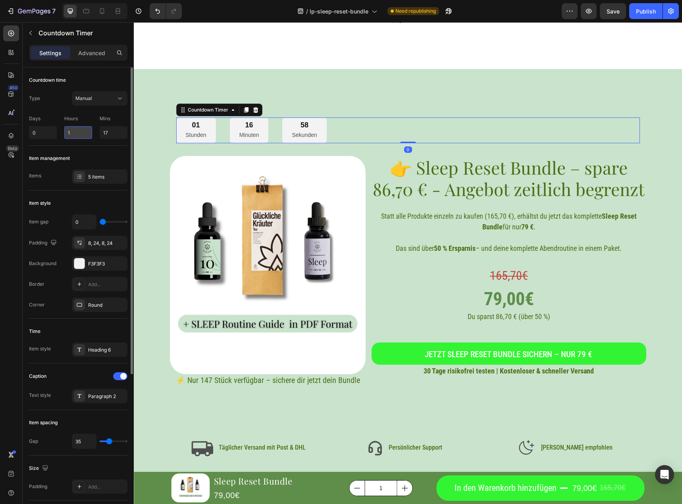
click at [74, 127] on input "1" at bounding box center [78, 132] width 28 height 13
type input "0"
drag, startPoint x: 114, startPoint y: 130, endPoint x: 103, endPoint y: 132, distance: 10.5
click at [103, 132] on input "17" at bounding box center [114, 132] width 28 height 13
type input "36"
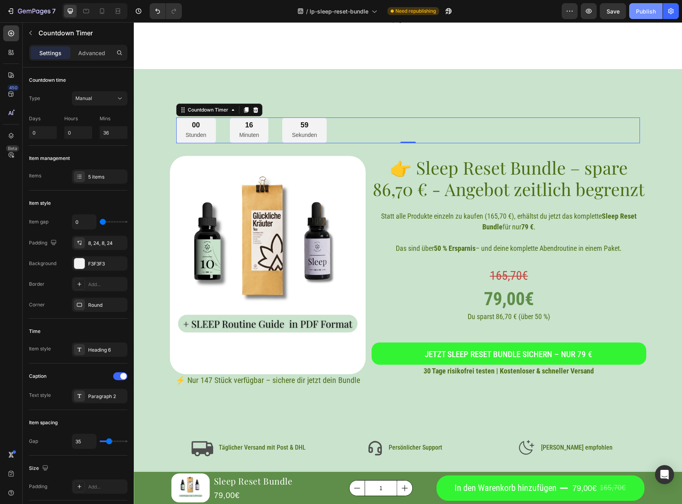
click at [638, 13] on div "Publish" at bounding box center [646, 11] width 20 height 8
click at [479, 185] on h2 "👉 Sleep Reset Bundle – spare 86,70 € - Angebot zeitlich begrenzt" at bounding box center [509, 178] width 274 height 44
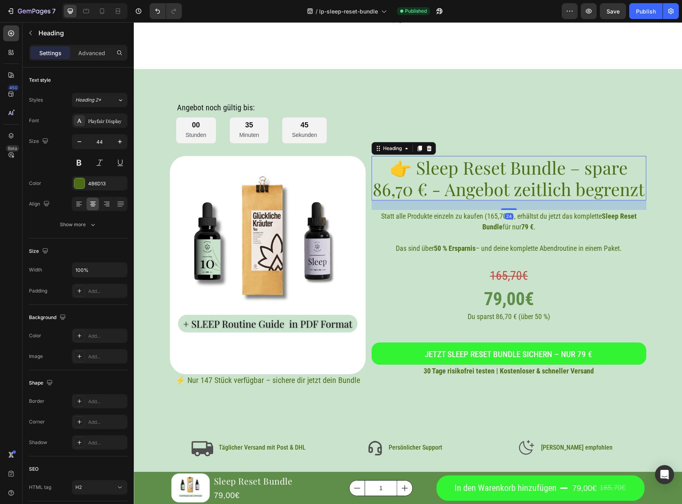
click at [470, 191] on h2 "👉 Sleep Reset Bundle – spare 86,70 € - Angebot zeitlich begrenzt" at bounding box center [509, 178] width 274 height 44
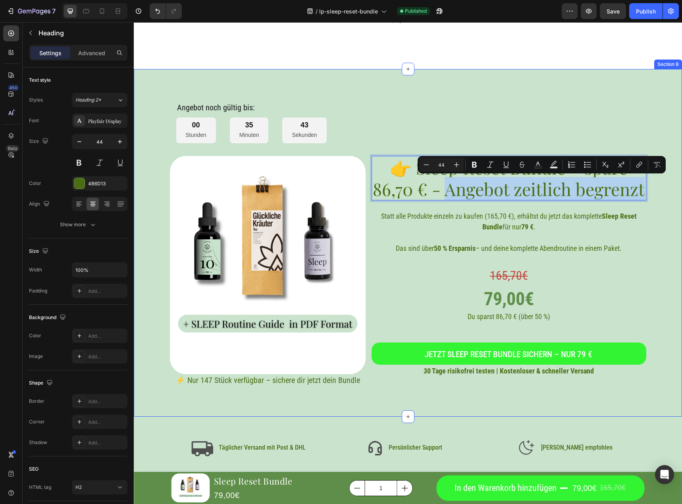
drag, startPoint x: 441, startPoint y: 197, endPoint x: 644, endPoint y: 200, distance: 202.9
click at [654, 200] on div "Angebot noch gültig bis: Heading 00 Stunden 35 Minuten 43 Sekunden Countdown Ti…" at bounding box center [408, 240] width 529 height 291
click at [120, 162] on button at bounding box center [120, 163] width 14 height 14
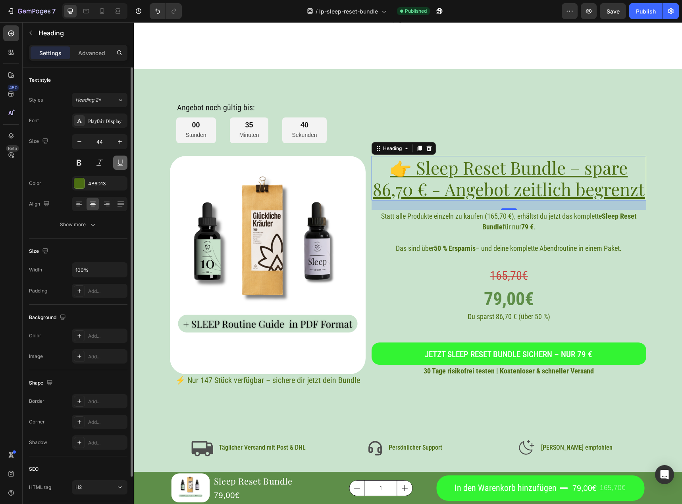
click at [120, 162] on button at bounding box center [120, 163] width 14 height 14
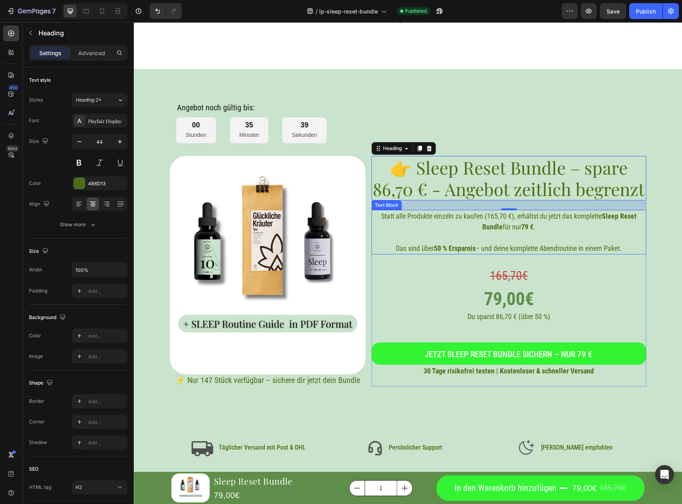
click at [522, 219] on p "Statt alle Produkte einzeln zu kaufen (165,70 €), erhältst du jetzt das komplet…" at bounding box center [508, 221] width 273 height 21
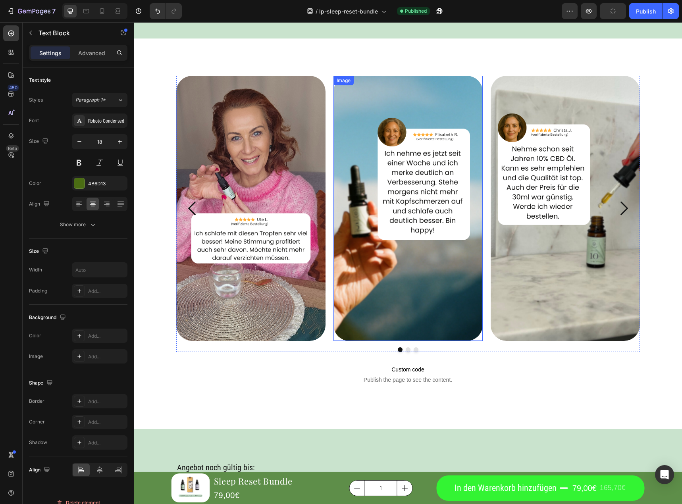
scroll to position [1719, 0]
